Goal: Information Seeking & Learning: Learn about a topic

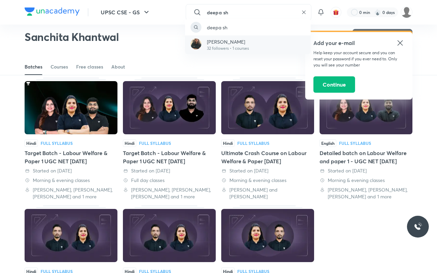
type input "deepa sh"
click at [216, 42] on p "[PERSON_NAME]" at bounding box center [228, 41] width 42 height 7
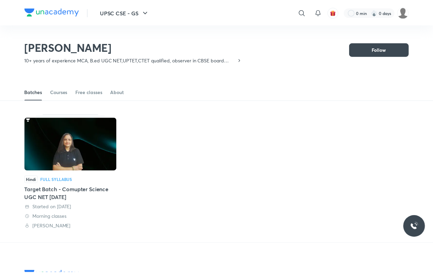
scroll to position [30, 0]
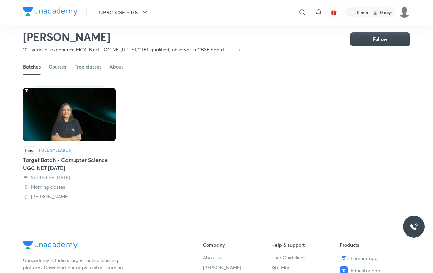
click at [106, 64] on div "Batches Courses Free classes About" at bounding box center [217, 67] width 388 height 16
click at [100, 69] on div "Free classes" at bounding box center [87, 66] width 27 height 7
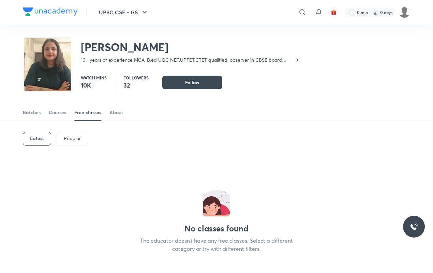
click at [73, 141] on p "Popular" at bounding box center [72, 138] width 17 height 5
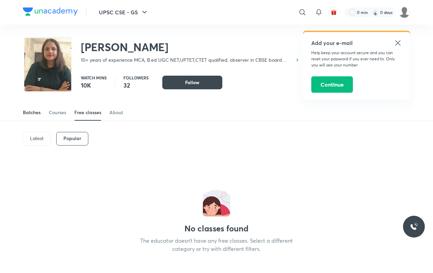
click at [25, 114] on div "Batches" at bounding box center [32, 112] width 18 height 7
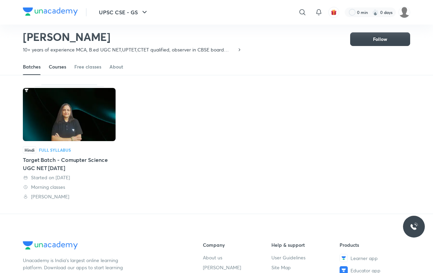
click at [50, 62] on link "Courses" at bounding box center [57, 67] width 17 height 16
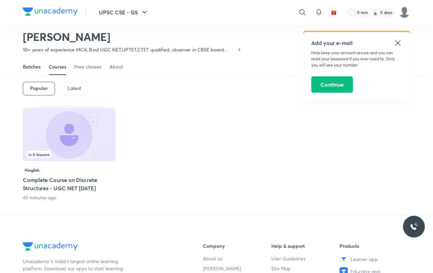
click at [28, 65] on div "Batches" at bounding box center [32, 66] width 18 height 7
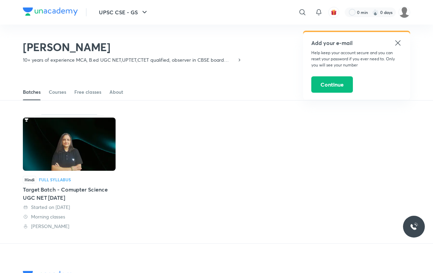
scroll to position [199, 0]
